Goal: Find contact information: Find contact information

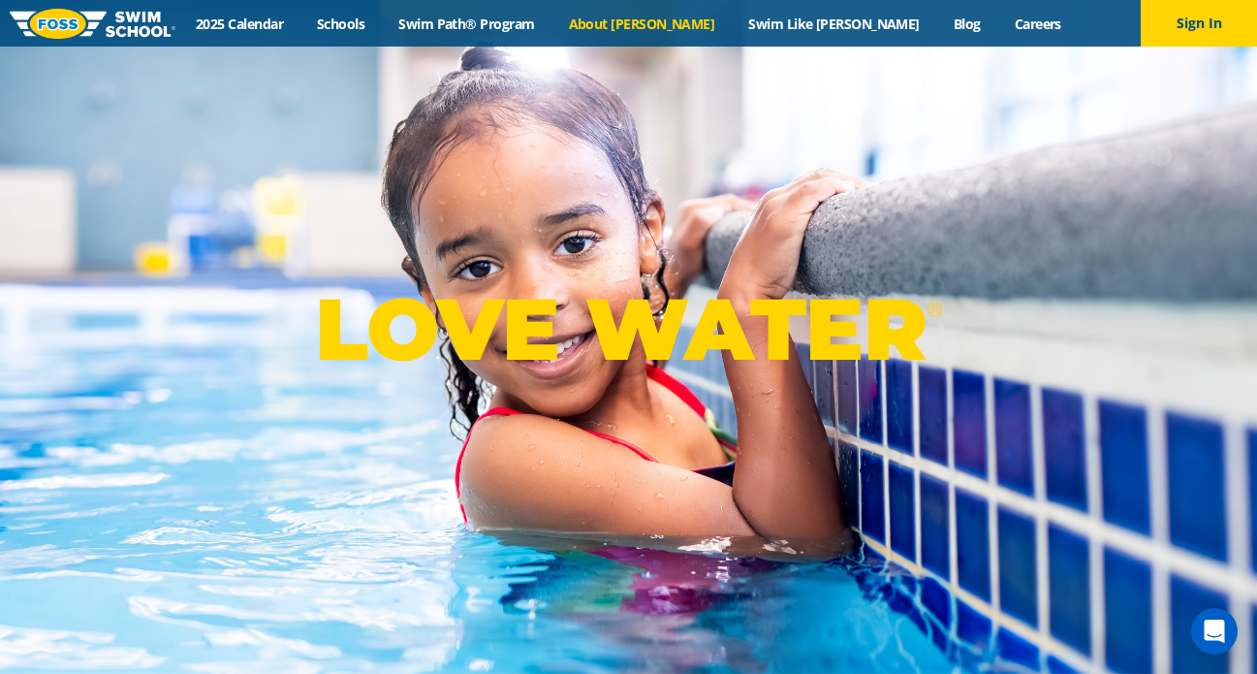
click at [677, 25] on link "About [PERSON_NAME]" at bounding box center [641, 24] width 180 height 18
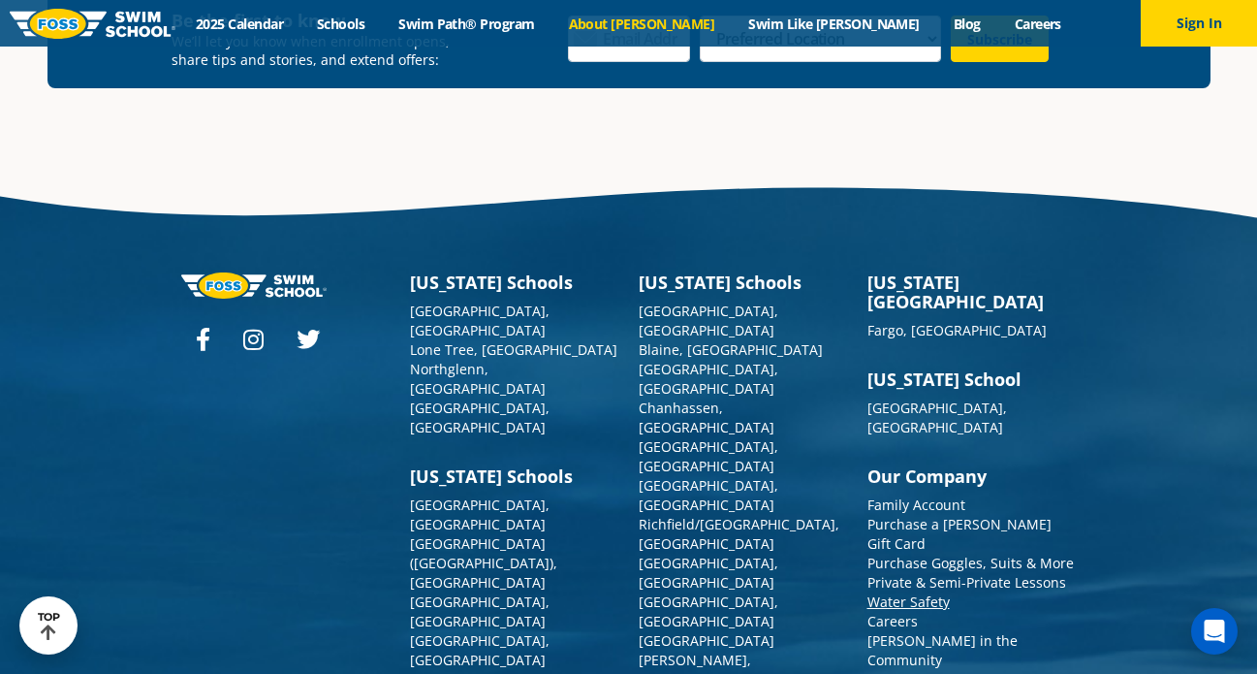
scroll to position [5069, 0]
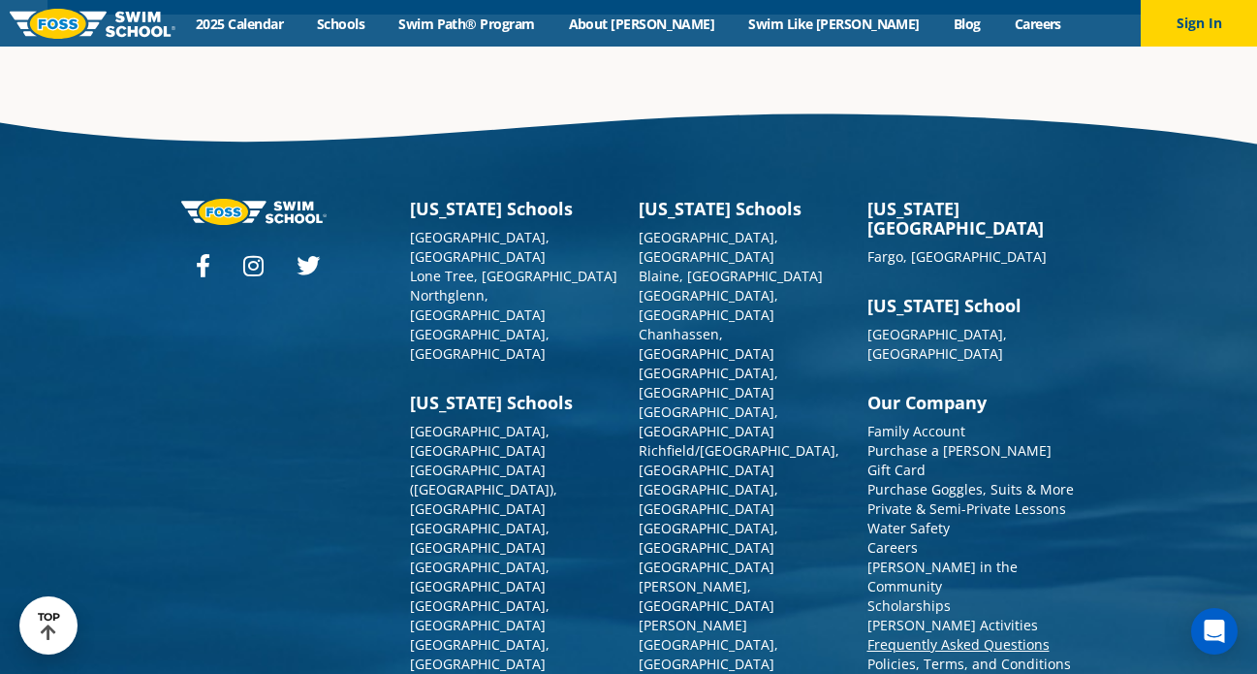
scroll to position [2192, 0]
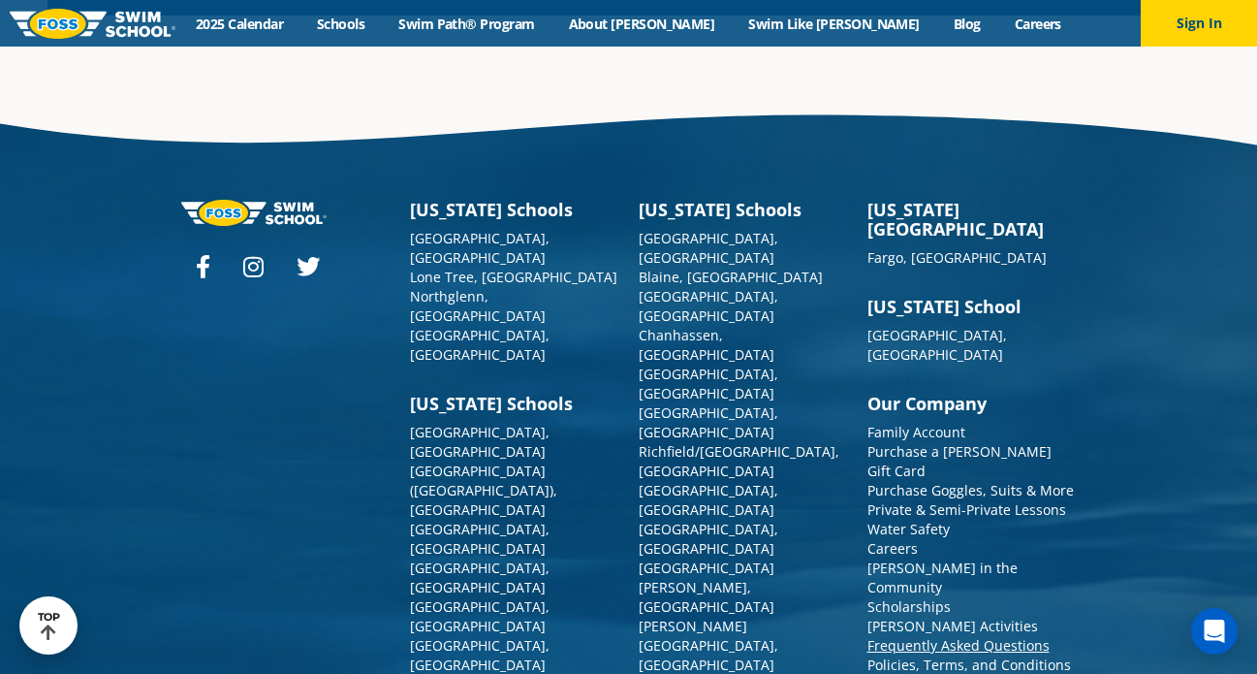
click at [981, 636] on link "Frequently Asked Questions" at bounding box center [958, 645] width 182 height 18
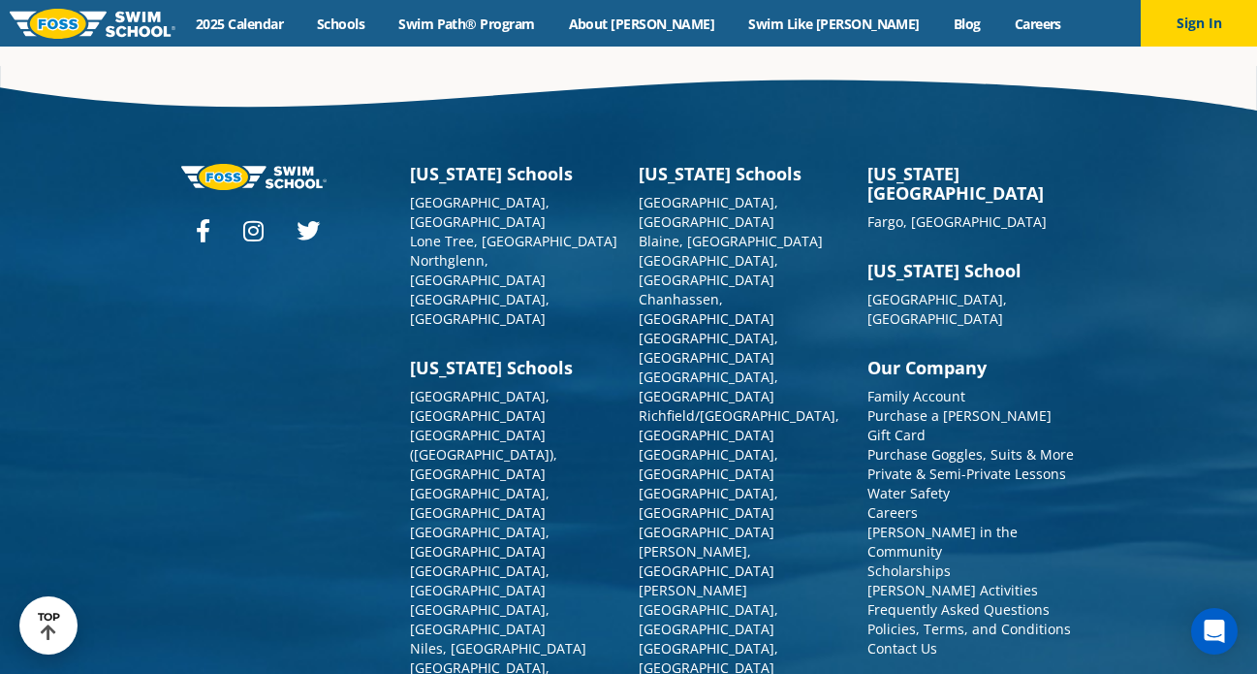
scroll to position [6520, 0]
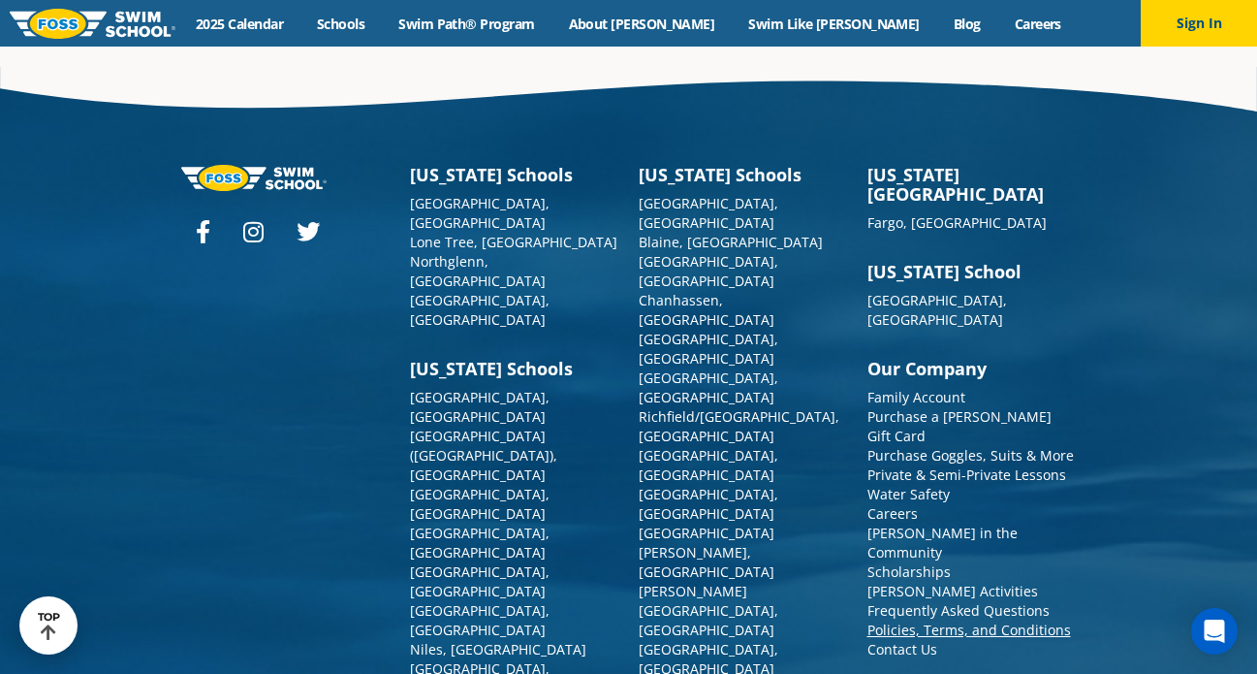
click at [999, 620] on link "Policies, Terms, and Conditions" at bounding box center [969, 629] width 204 height 18
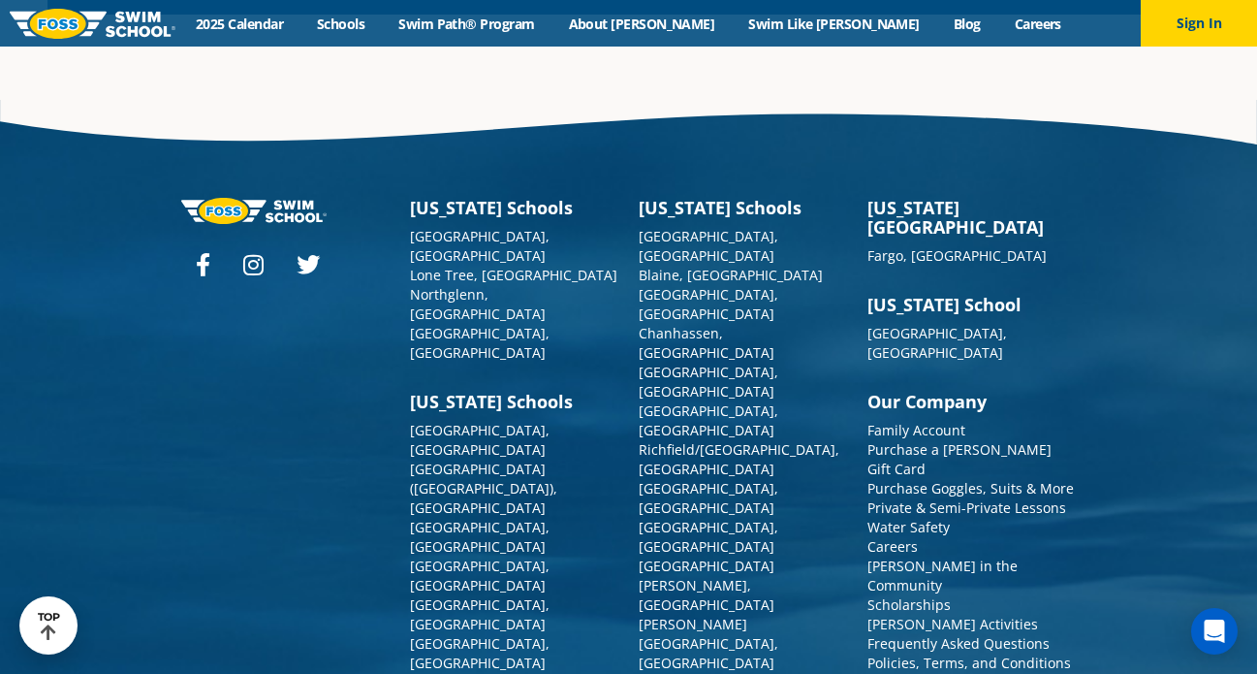
scroll to position [1821, 0]
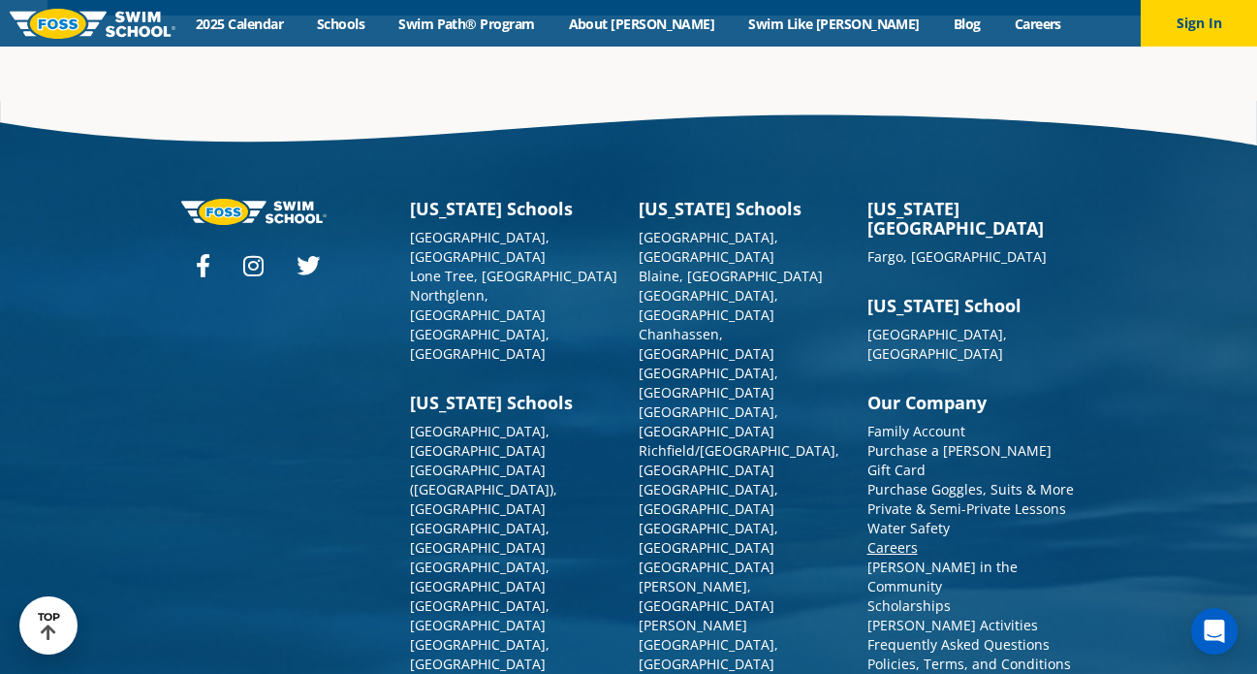
click at [901, 538] on link "Careers" at bounding box center [892, 547] width 50 height 18
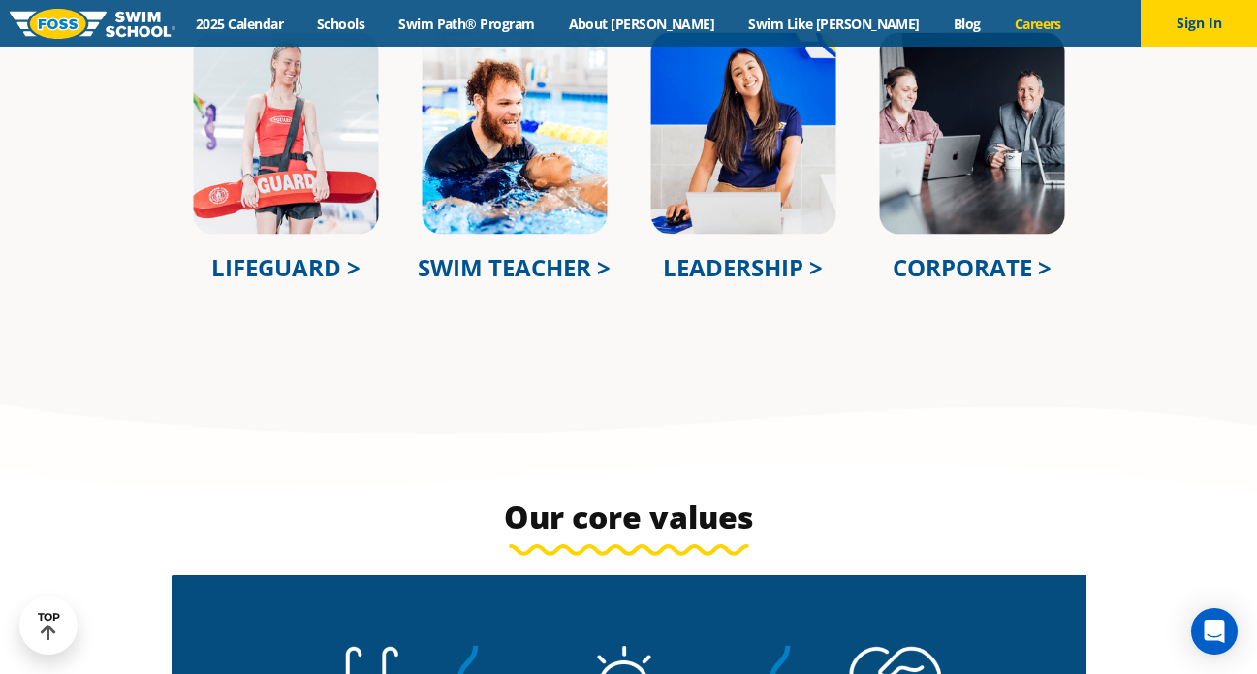
scroll to position [828, 0]
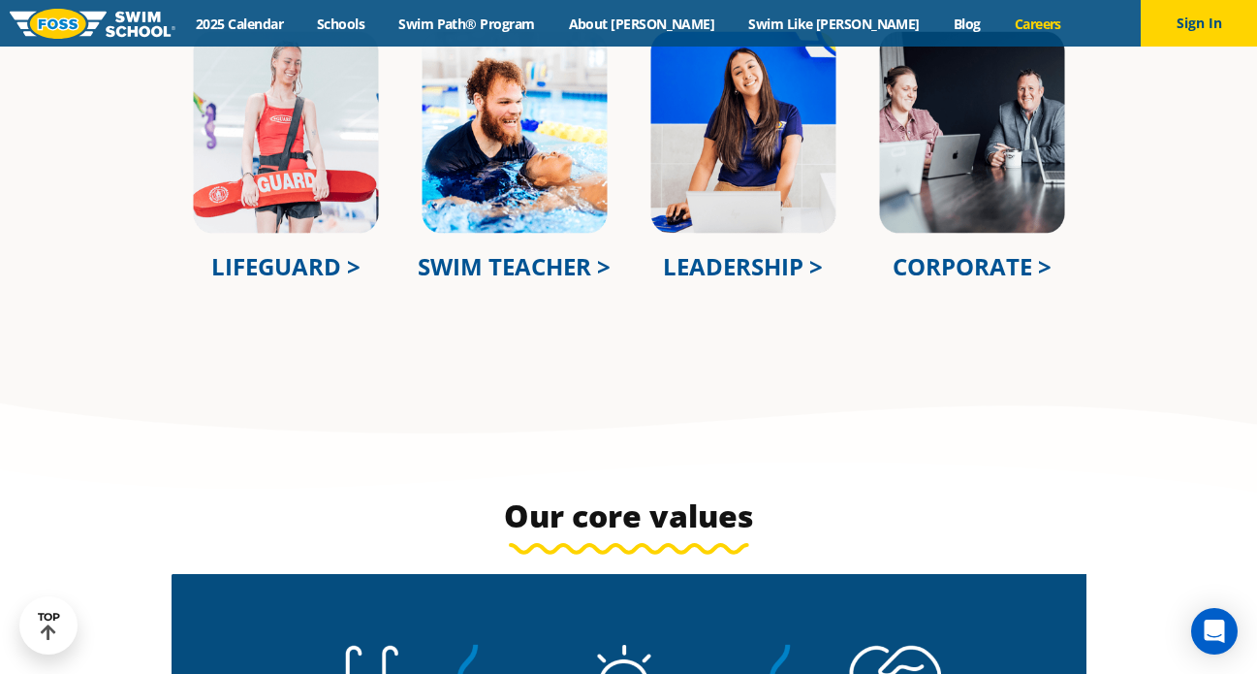
click at [963, 270] on link "CORPORATE >" at bounding box center [972, 266] width 159 height 32
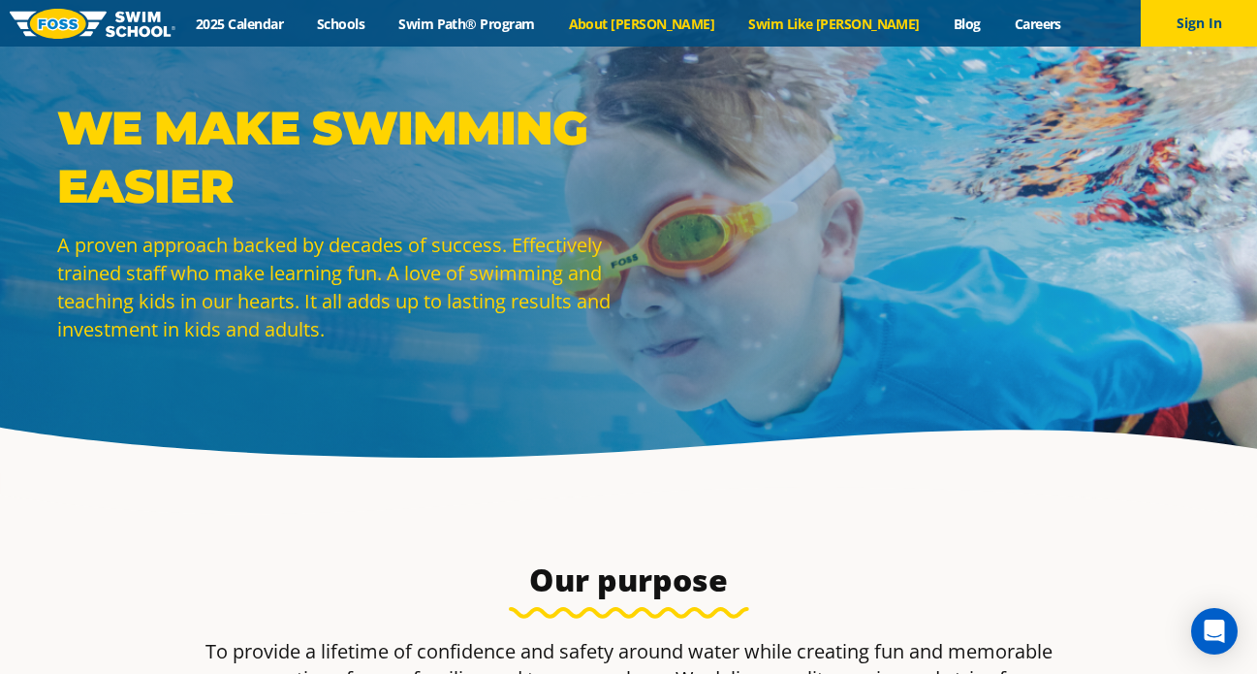
click at [825, 18] on link "Swim Like [PERSON_NAME]" at bounding box center [834, 24] width 205 height 18
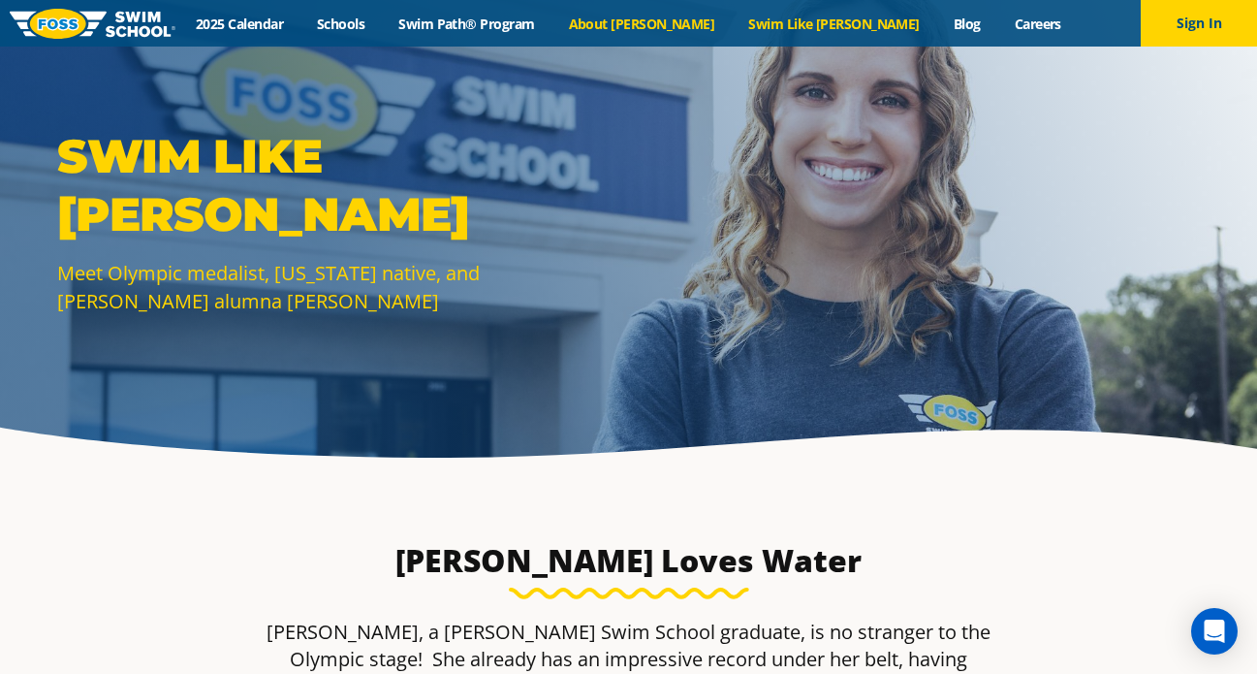
click at [698, 19] on link "About [PERSON_NAME]" at bounding box center [641, 24] width 180 height 18
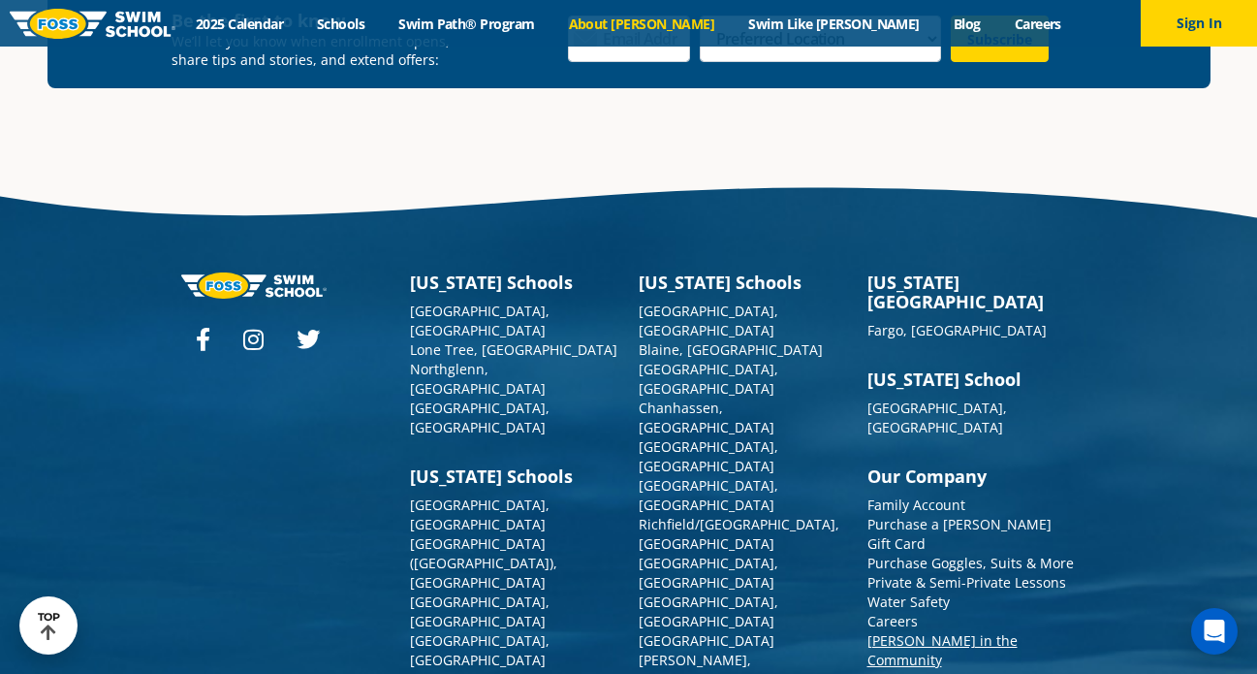
click at [926, 631] on link "[PERSON_NAME] in the Community" at bounding box center [942, 650] width 150 height 38
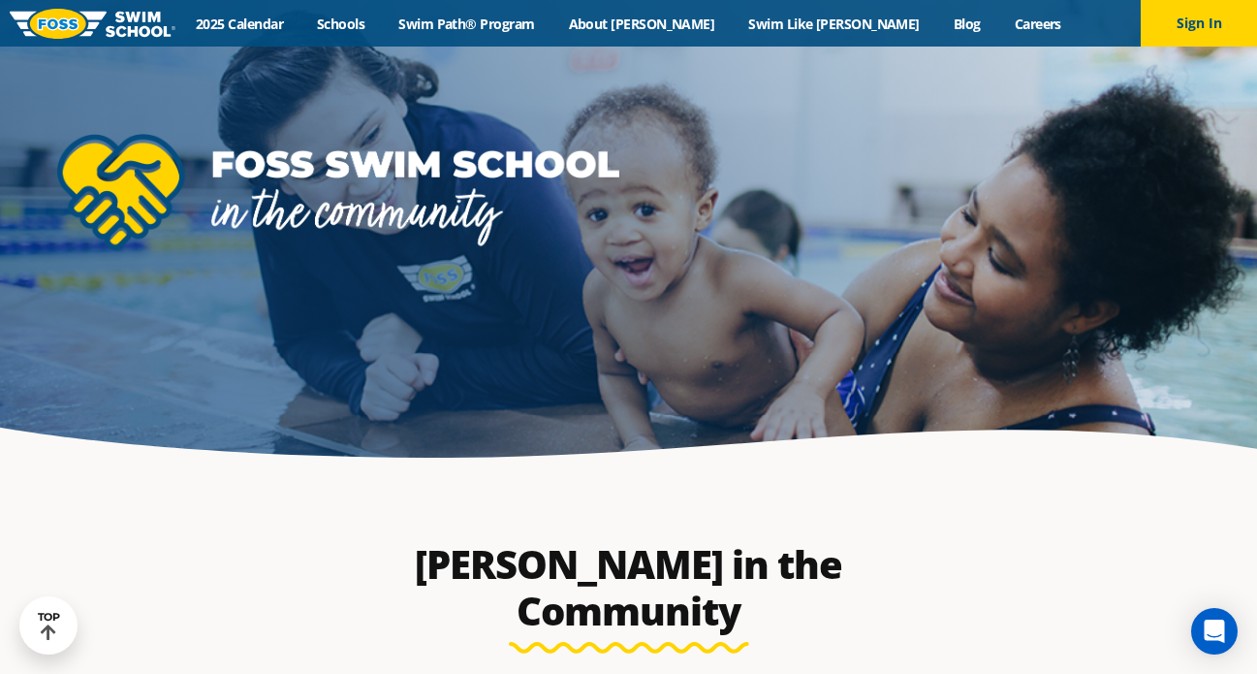
scroll to position [1183, 0]
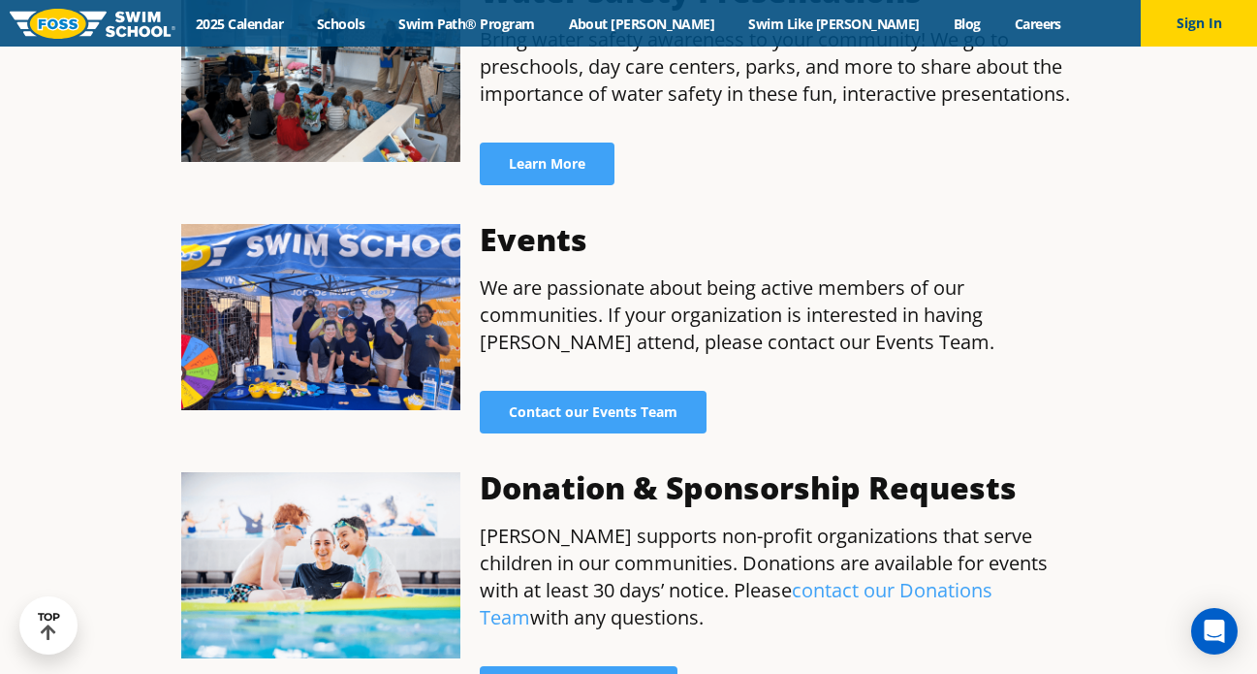
click at [832, 577] on link "contact our Donations Team" at bounding box center [736, 603] width 513 height 53
